Goal: Use online tool/utility: Utilize a website feature to perform a specific function

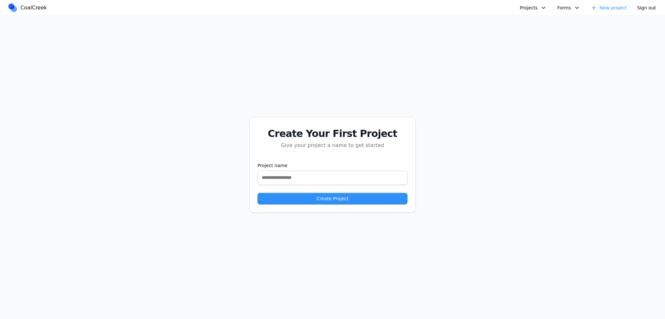
click at [534, 8] on button "Projects" at bounding box center [533, 8] width 35 height 10
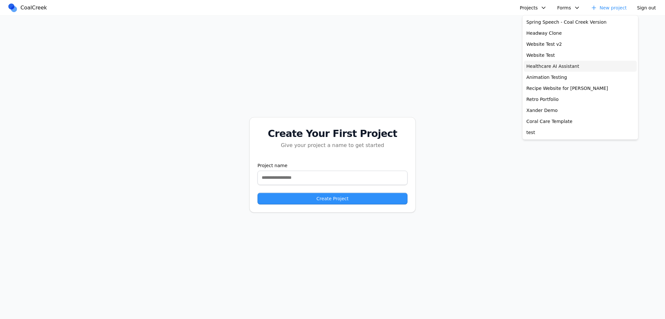
click at [545, 69] on link "Healthcare AI Assistant" at bounding box center [580, 66] width 113 height 11
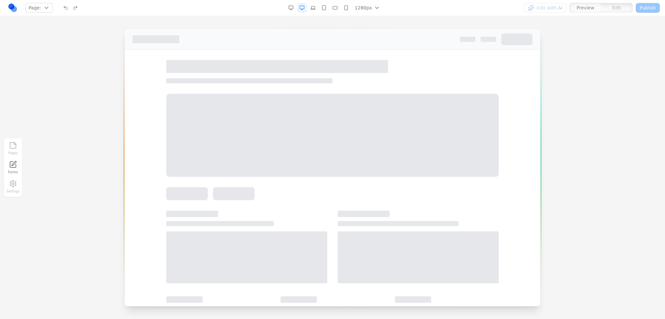
click at [377, 98] on div at bounding box center [332, 135] width 333 height 83
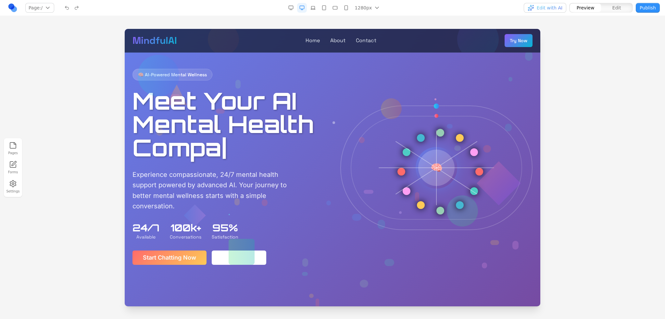
click at [311, 110] on h1 "Meet Your AI Mental Health Compa |" at bounding box center [228, 124] width 192 height 70
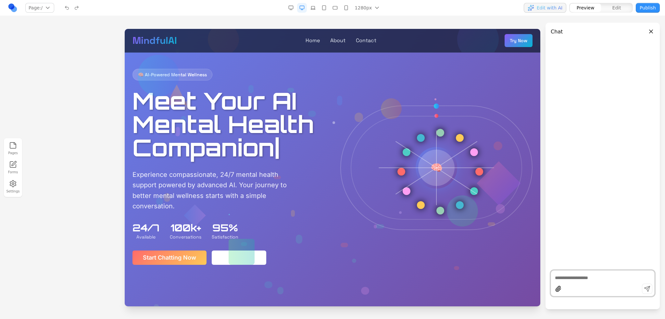
click at [400, 155] on div at bounding box center [436, 168] width 176 height 112
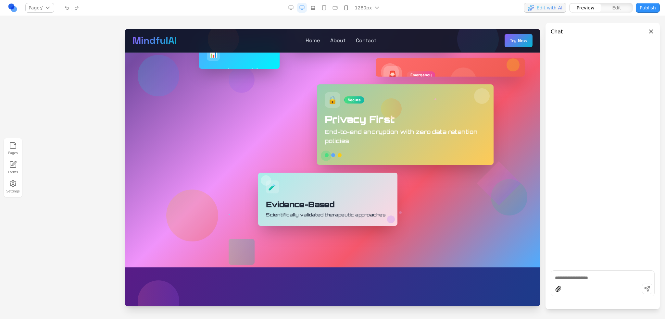
scroll to position [877, 0]
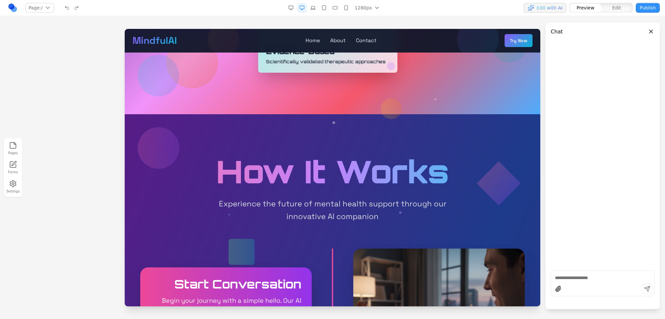
click at [652, 30] on button "Close panel" at bounding box center [650, 31] width 7 height 7
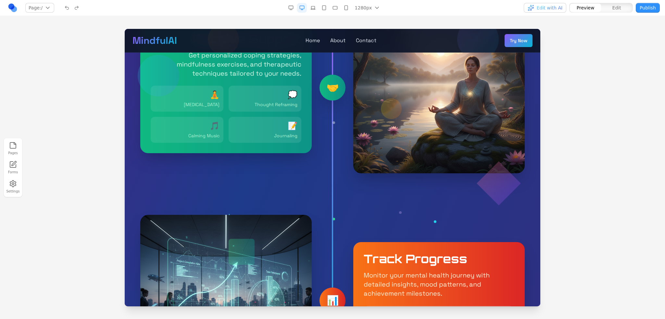
scroll to position [1624, 0]
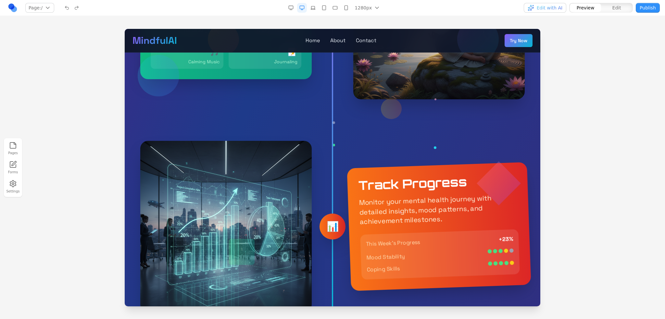
click at [412, 193] on p "Monitor your mental health journey with detailed insights, mood patterns, and a…" at bounding box center [438, 210] width 159 height 34
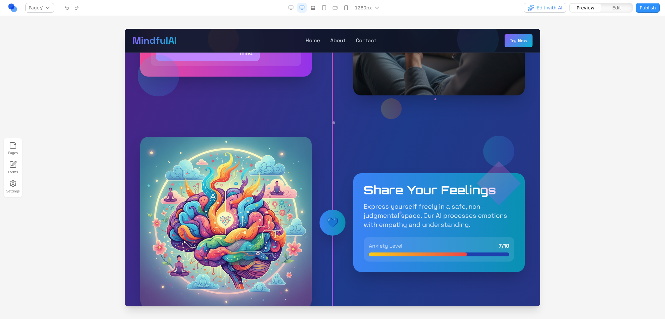
scroll to position [942, 0]
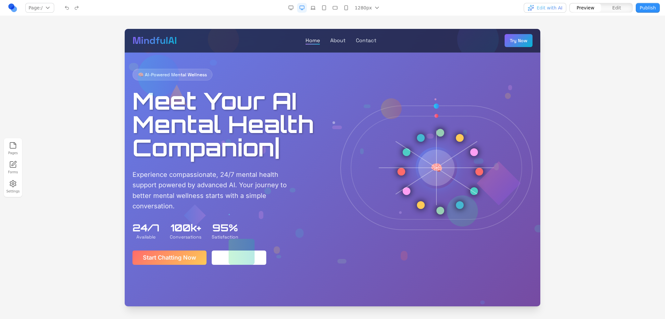
click at [310, 40] on link "Home" at bounding box center [313, 41] width 14 height 8
click at [339, 37] on link "About" at bounding box center [337, 41] width 15 height 8
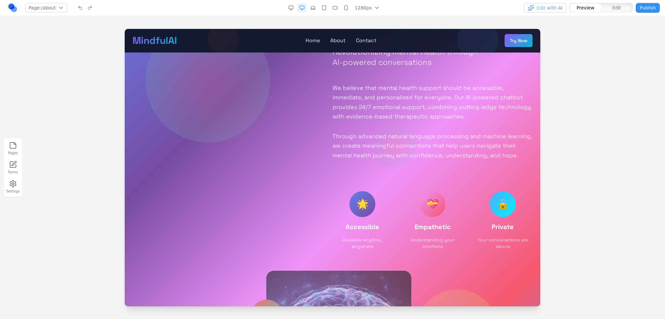
scroll to position [422, 0]
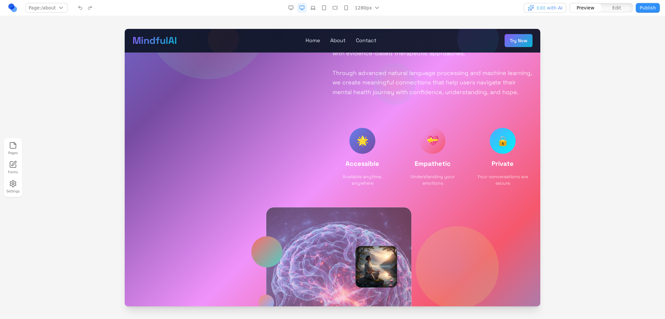
click at [354, 36] on div "MindfulAI Home About Contact Try Now" at bounding box center [332, 40] width 400 height 13
click at [357, 40] on link "Contact" at bounding box center [366, 41] width 20 height 8
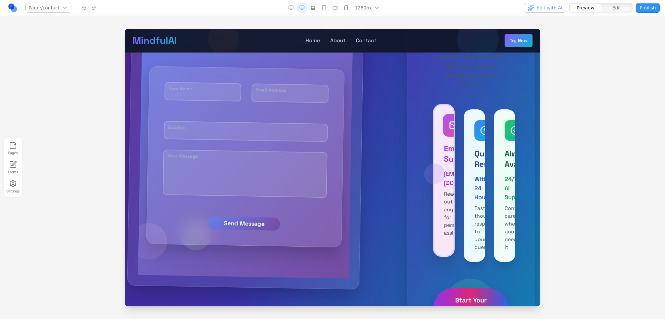
scroll to position [455, 0]
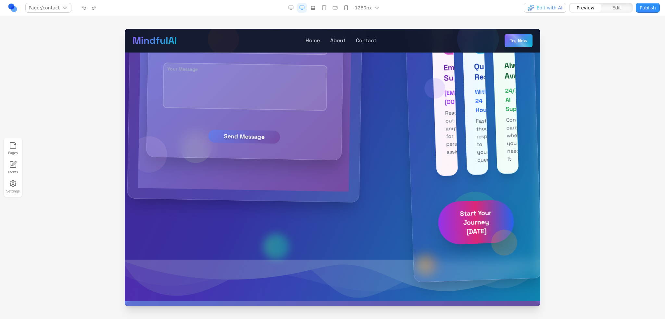
click at [507, 36] on button "Try Now" at bounding box center [519, 40] width 28 height 13
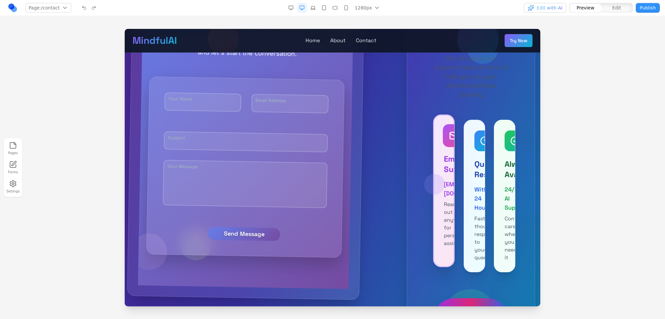
scroll to position [260, 0]
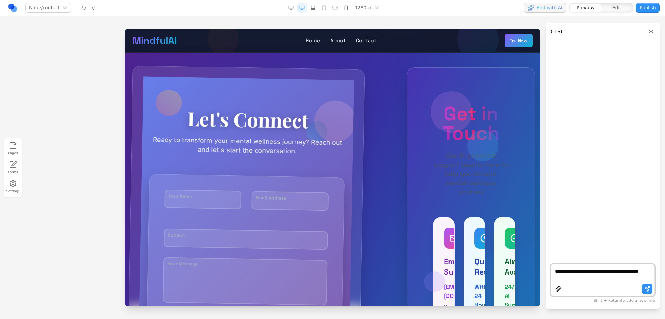
type textarea "**********"
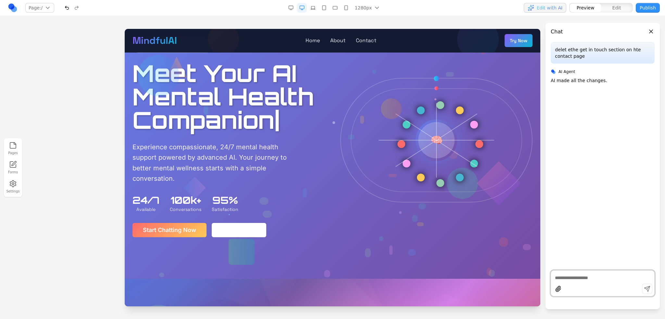
scroll to position [0, 0]
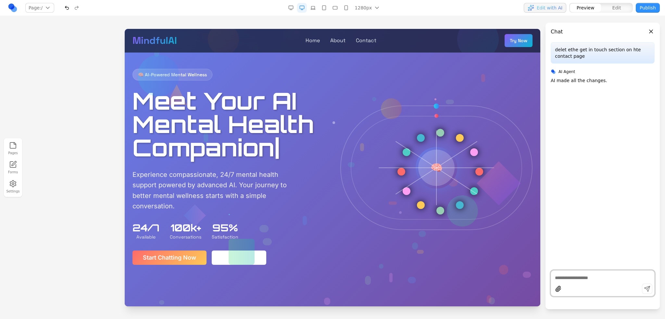
click at [652, 30] on button "Close panel" at bounding box center [650, 31] width 7 height 7
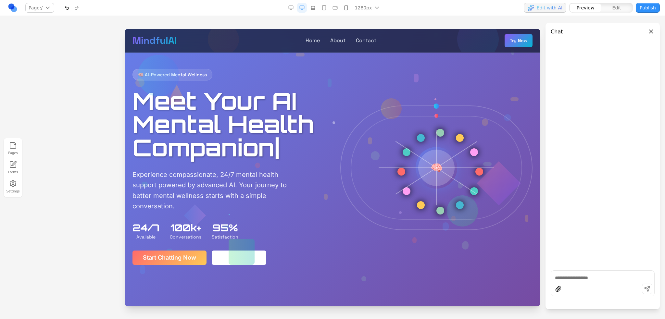
click at [453, 145] on div at bounding box center [436, 168] width 171 height 104
click at [595, 276] on textarea at bounding box center [602, 278] width 95 height 6
type textarea "**********"
click at [592, 276] on textarea at bounding box center [602, 278] width 95 height 6
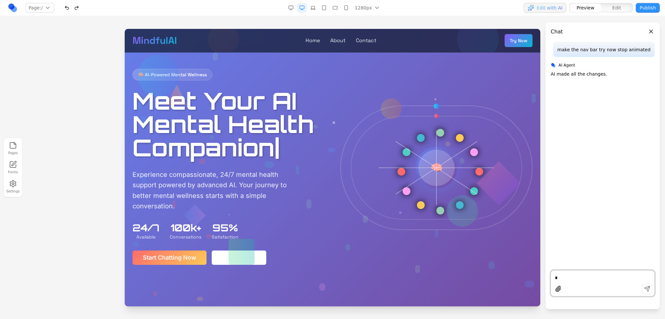
type textarea "*"
